Goal: Task Accomplishment & Management: Complete application form

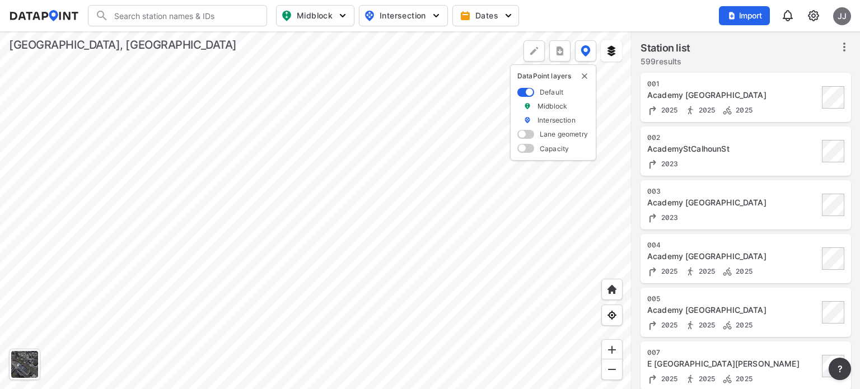
click at [202, 15] on input "Search" at bounding box center [184, 16] width 151 height 18
type input "d"
click at [716, 20] on img at bounding box center [813, 15] width 13 height 13
click at [716, 82] on link "Station management" at bounding box center [765, 83] width 96 height 11
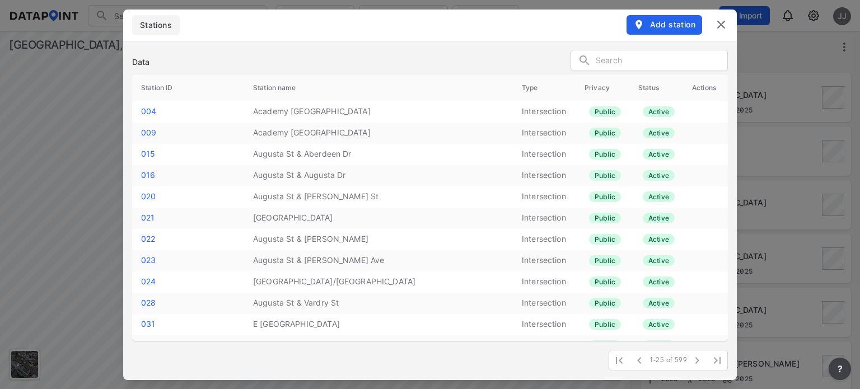
click at [664, 26] on span "Add station" at bounding box center [664, 24] width 62 height 11
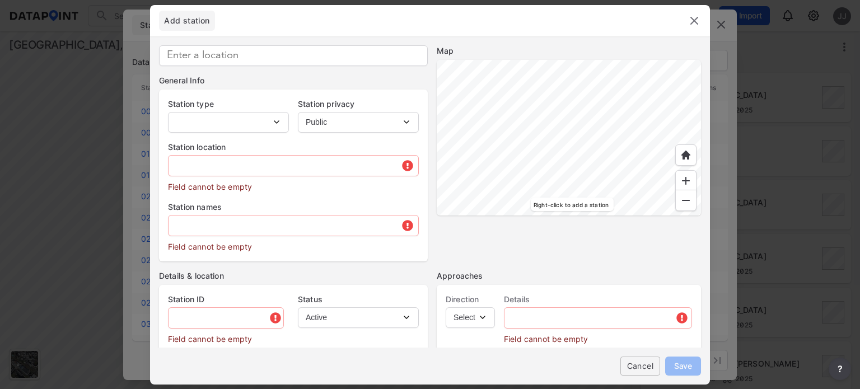
type input "M0340"
select select "1"
click at [487, 213] on div at bounding box center [569, 138] width 264 height 156
click at [495, 88] on div at bounding box center [569, 138] width 264 height 156
click at [669, 169] on div at bounding box center [569, 138] width 264 height 156
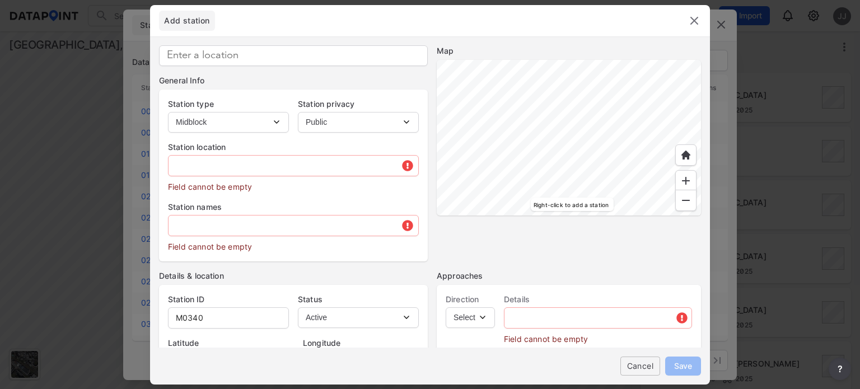
click at [642, 94] on div at bounding box center [569, 138] width 264 height 156
click at [585, 134] on div at bounding box center [569, 138] width 264 height 156
type input "34.841838"
type input "-82.377657"
type input "[STREET_ADDRESS]"
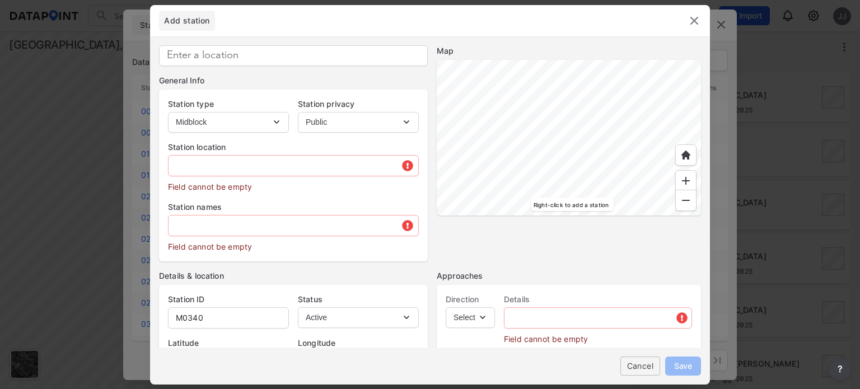
type input "SC"
type input "US"
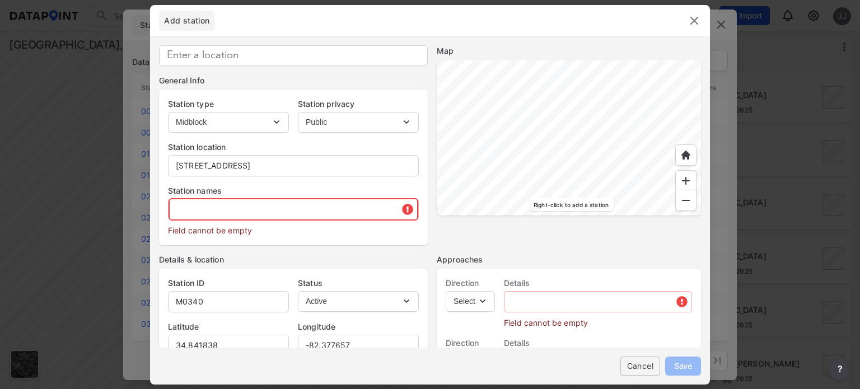
click at [251, 204] on input "text" at bounding box center [294, 209] width 250 height 22
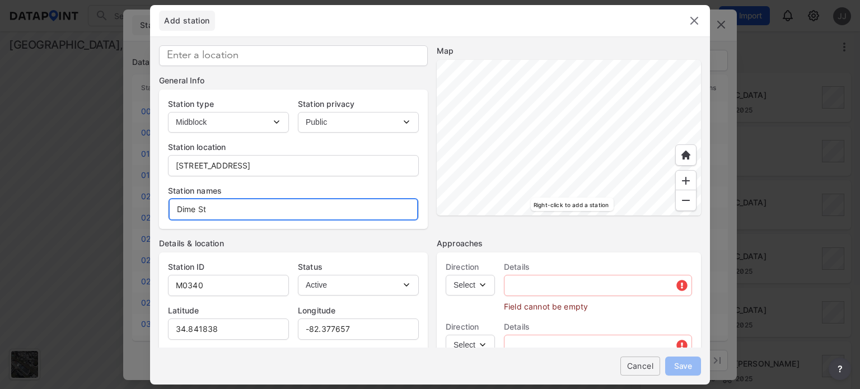
type input "Dime St"
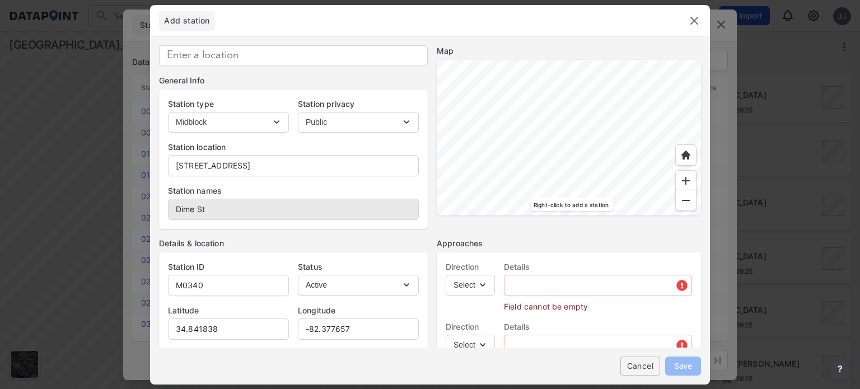
click at [465, 283] on select "Select EB NB SB WB" at bounding box center [470, 285] width 49 height 21
select select "EB"
click at [446, 275] on select "Select EB NB SB WB" at bounding box center [470, 285] width 49 height 21
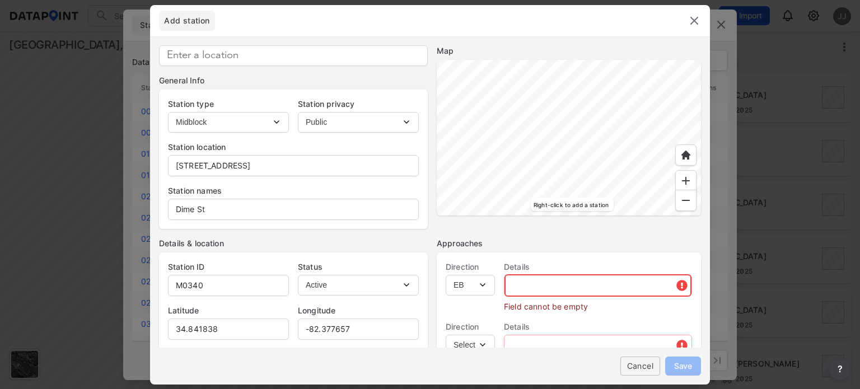
click at [532, 288] on input "text" at bounding box center [598, 285] width 187 height 22
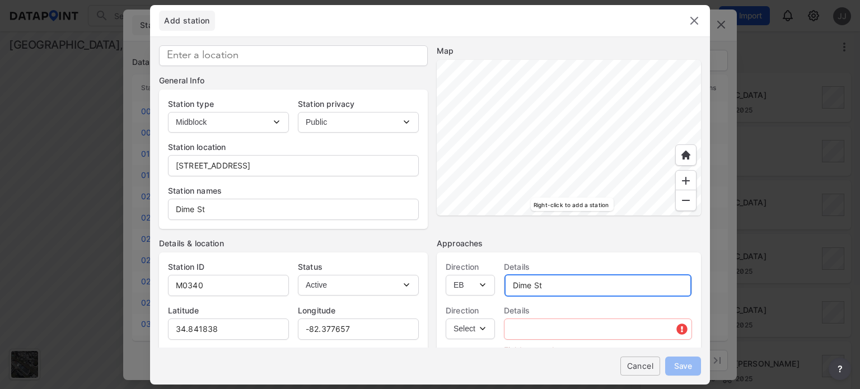
type input "Dime St"
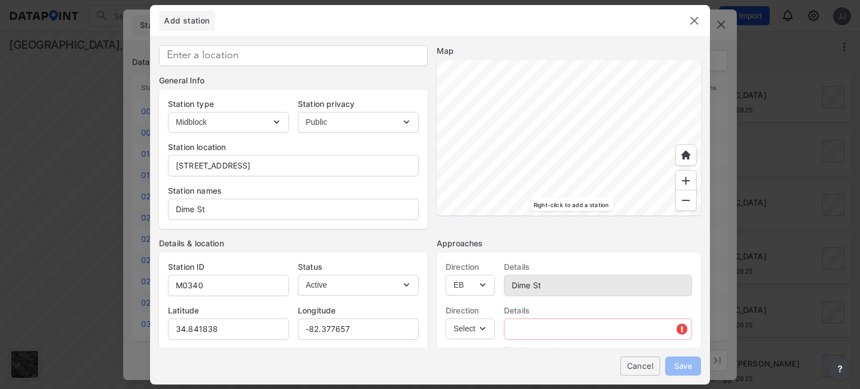
click at [482, 308] on select "Select WB" at bounding box center [470, 329] width 49 height 21
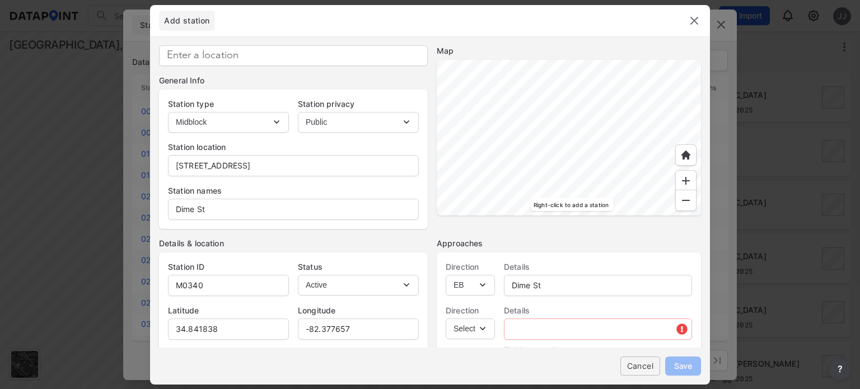
select select "WB"
click at [446, 308] on select "Select WB" at bounding box center [470, 329] width 49 height 21
click at [518, 308] on input "text" at bounding box center [598, 329] width 187 height 22
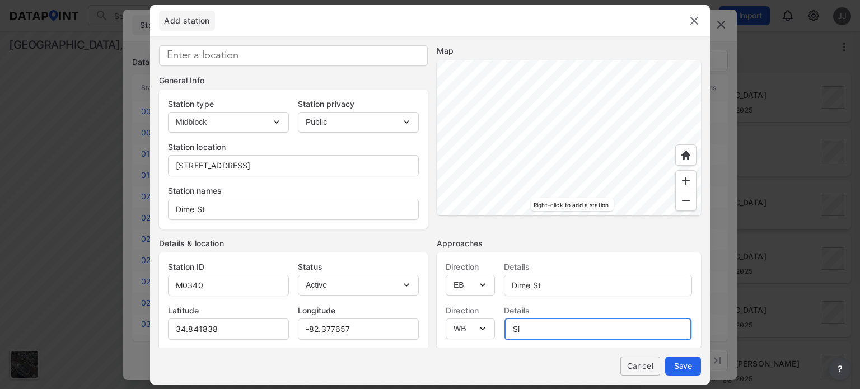
type input "S"
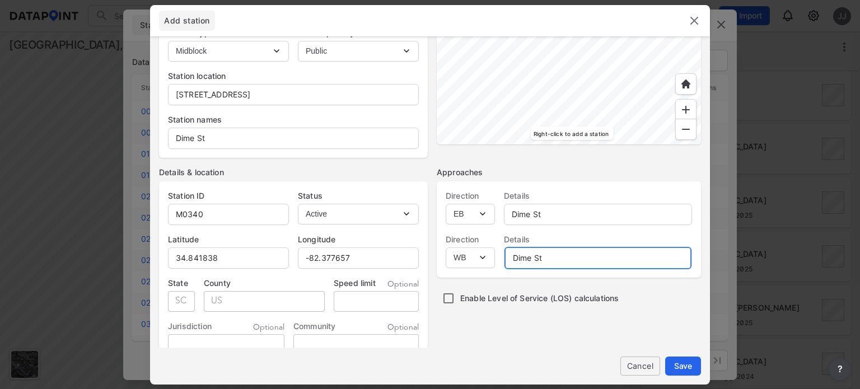
scroll to position [56, 0]
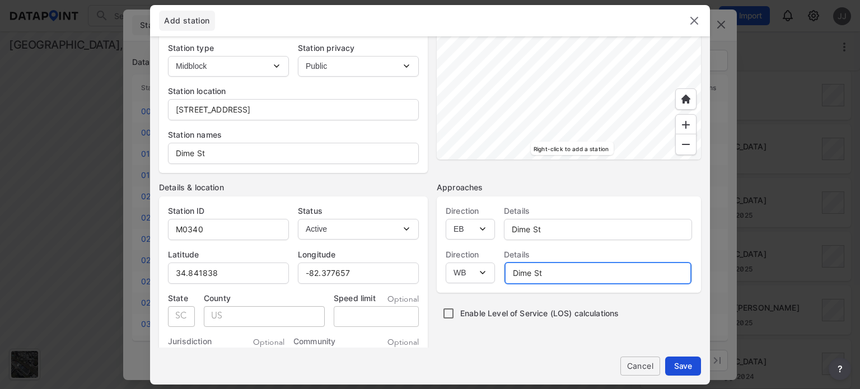
type input "Dime St"
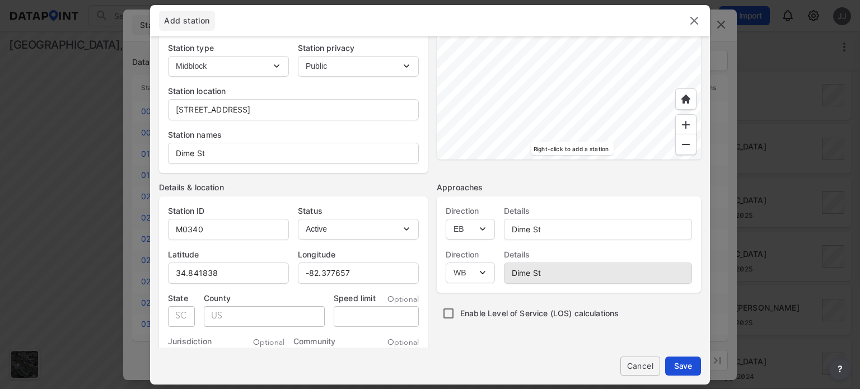
click at [680, 308] on span "Save" at bounding box center [683, 366] width 18 height 12
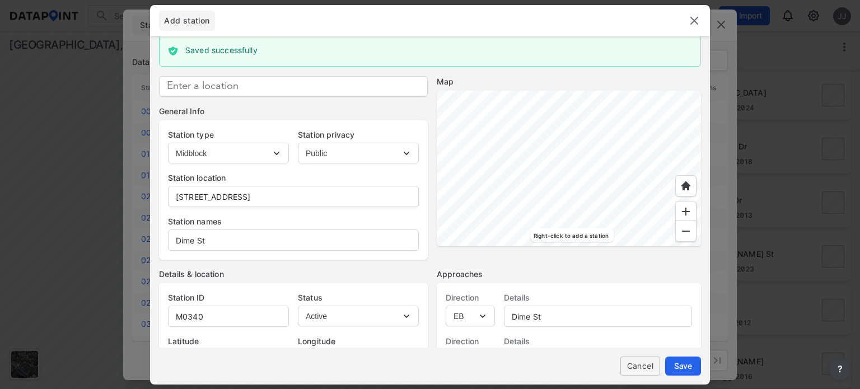
scroll to position [0, 0]
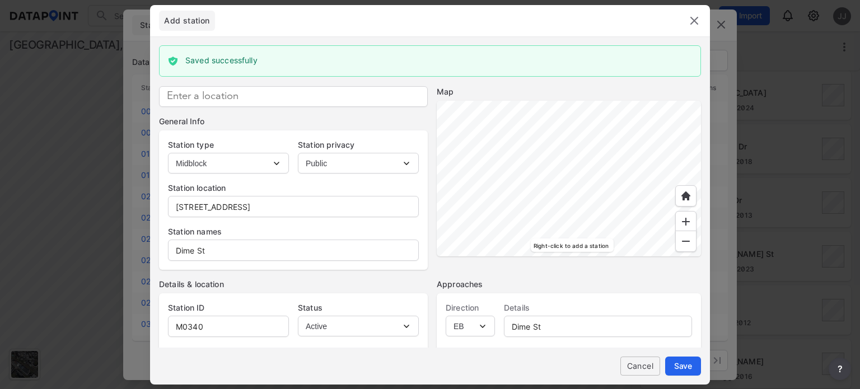
click at [695, 19] on img at bounding box center [694, 20] width 13 height 13
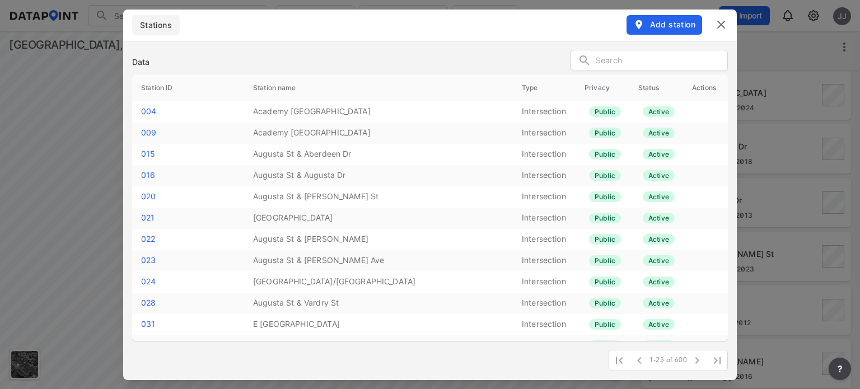
click at [716, 26] on img at bounding box center [720, 24] width 13 height 13
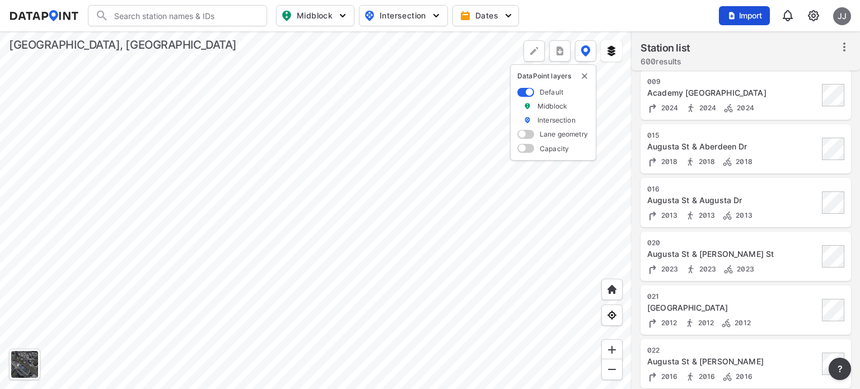
click at [716, 17] on span "Import" at bounding box center [745, 15] width 38 height 11
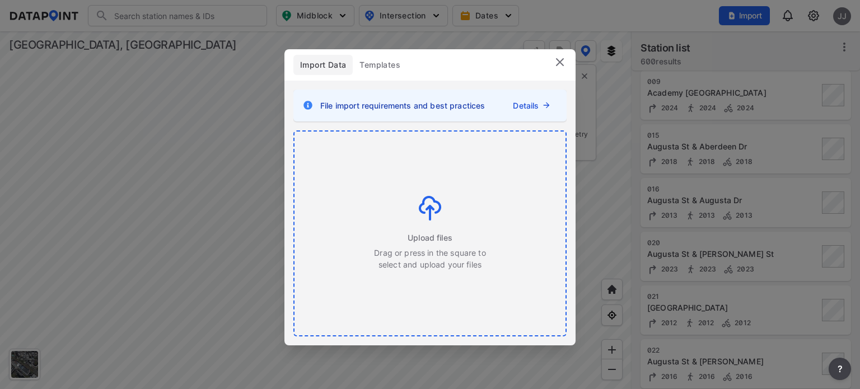
click at [495, 217] on div "Upload files Drag or press in the square to select and upload your files" at bounding box center [430, 234] width 271 height 204
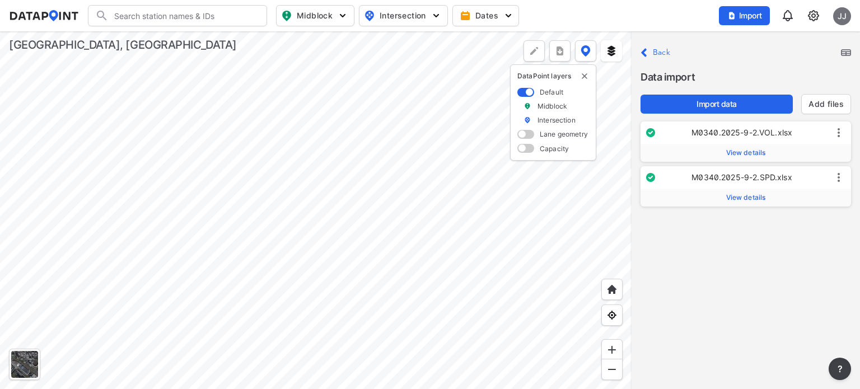
click at [716, 200] on span "View details" at bounding box center [746, 197] width 40 height 9
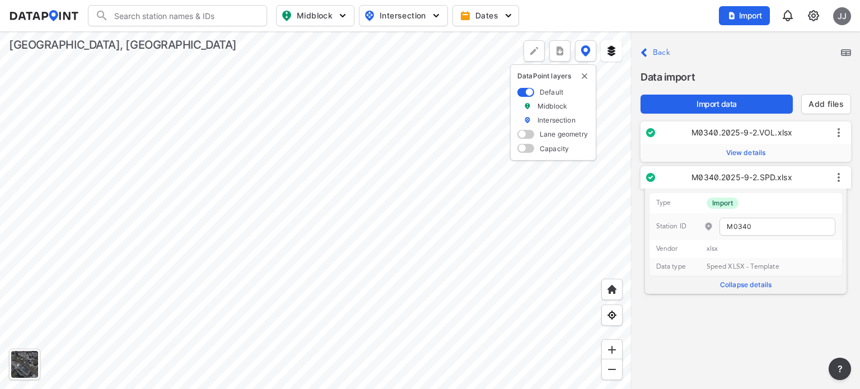
click at [716, 154] on span "View details" at bounding box center [746, 152] width 40 height 9
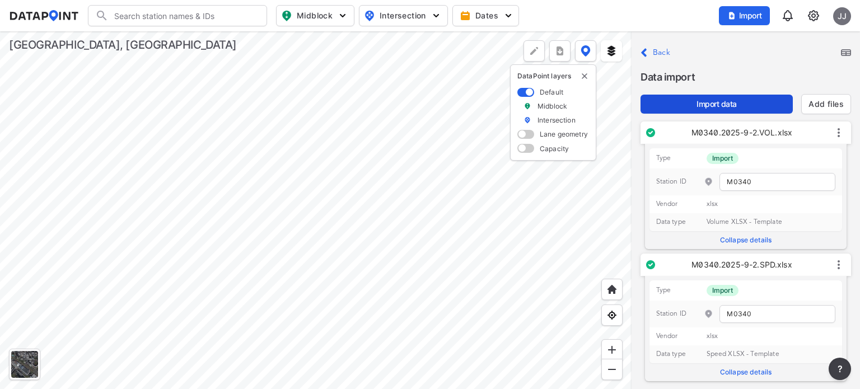
click at [716, 108] on span "Import data" at bounding box center [717, 104] width 134 height 11
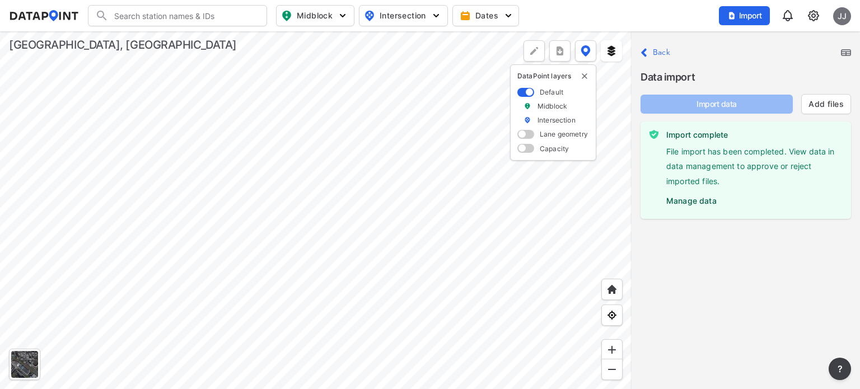
click at [706, 201] on label "Manage data" at bounding box center [754, 198] width 176 height 17
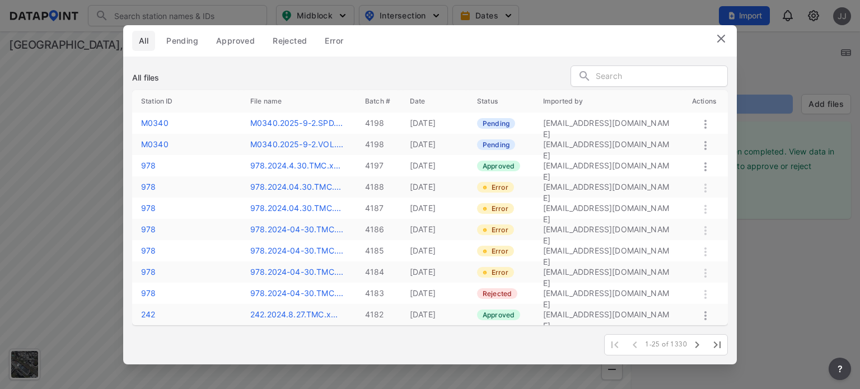
click at [705, 142] on icon at bounding box center [705, 145] width 2 height 9
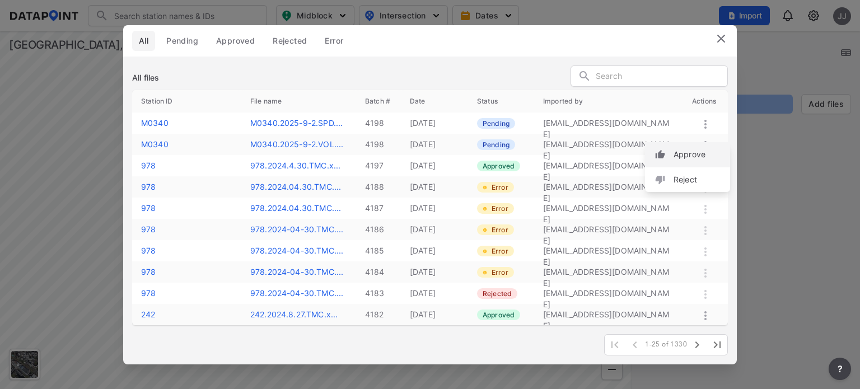
click at [689, 156] on label "Approve" at bounding box center [690, 154] width 32 height 11
click at [706, 121] on icon at bounding box center [705, 124] width 2 height 9
click at [688, 135] on label "Approve" at bounding box center [690, 133] width 32 height 11
click at [716, 38] on img at bounding box center [720, 38] width 13 height 13
